Goal: Find specific page/section: Find specific page/section

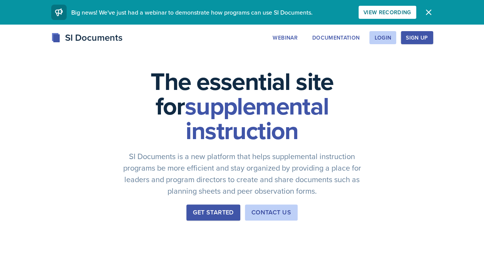
click at [242, 44] on div "SI Documents Webinar Documentation Login Sign Up Sign Up Login Documentation We…" at bounding box center [242, 38] width 394 height 14
click at [242, 42] on button "Login" at bounding box center [382, 37] width 27 height 13
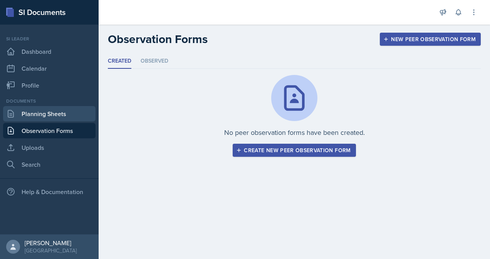
click at [45, 115] on link "Planning Sheets" at bounding box center [49, 113] width 92 height 15
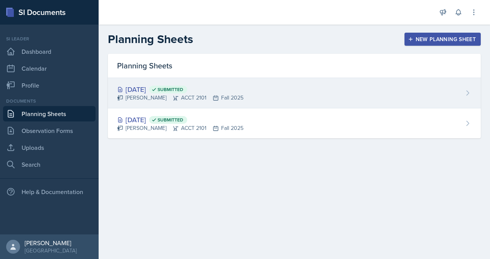
click at [225, 97] on div "Victoria Sorrell ACCT 2101 Fall 2025" at bounding box center [180, 98] width 126 height 8
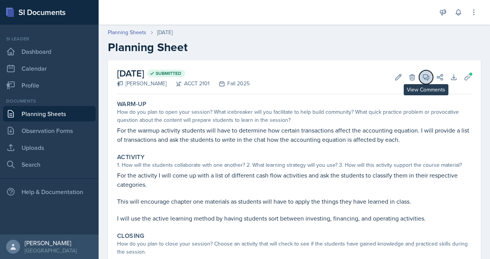
click at [424, 78] on button "View Comments" at bounding box center [426, 77] width 14 height 14
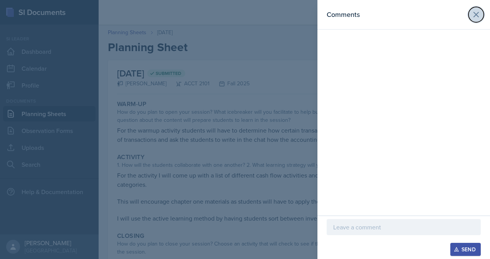
click at [474, 19] on icon at bounding box center [475, 14] width 9 height 9
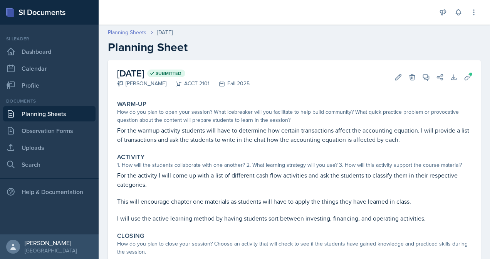
click at [139, 33] on link "Planning Sheets" at bounding box center [127, 32] width 38 height 8
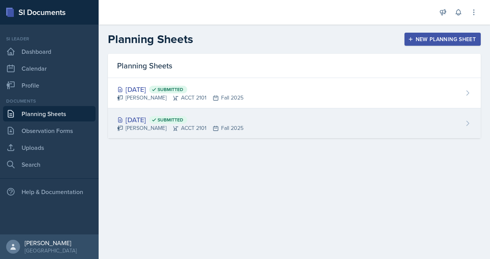
click at [196, 124] on div "Victoria Sorrell ACCT 2101 Fall 2025" at bounding box center [180, 128] width 126 height 8
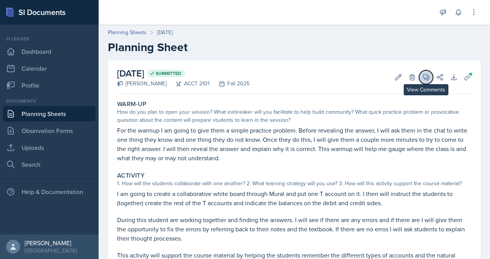
click at [423, 79] on icon at bounding box center [426, 78] width 6 height 6
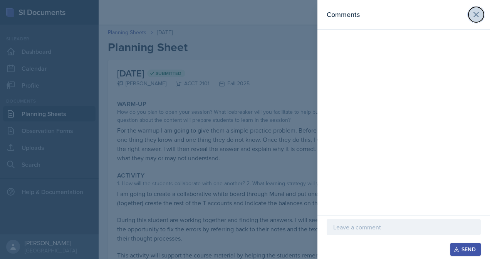
click at [475, 15] on icon at bounding box center [475, 14] width 5 height 5
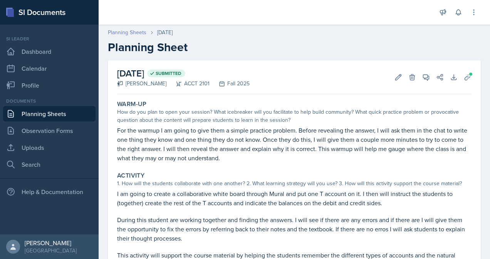
click at [136, 33] on link "Planning Sheets" at bounding box center [127, 32] width 38 height 8
